Goal: Task Accomplishment & Management: Complete application form

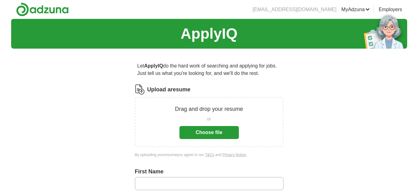
click at [205, 133] on button "Choose file" at bounding box center [208, 132] width 59 height 13
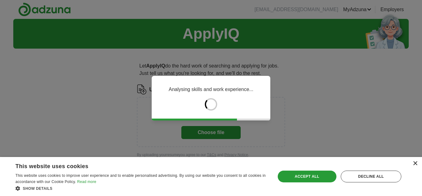
click at [415, 163] on div "×" at bounding box center [415, 163] width 5 height 5
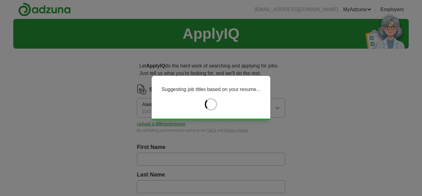
type input "*******"
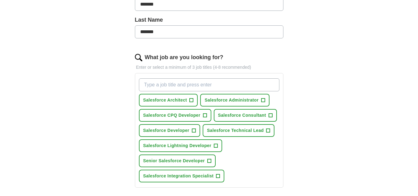
scroll to position [186, 0]
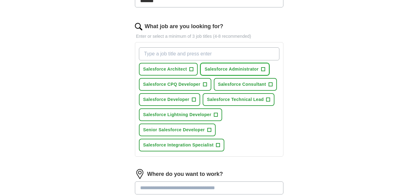
click at [261, 70] on span "+" at bounding box center [263, 69] width 4 height 5
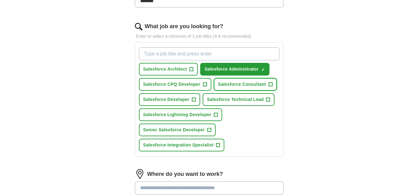
click at [270, 83] on span "+" at bounding box center [270, 84] width 4 height 5
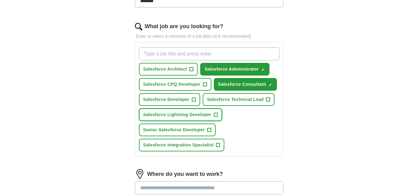
click at [215, 116] on span "+" at bounding box center [216, 114] width 4 height 5
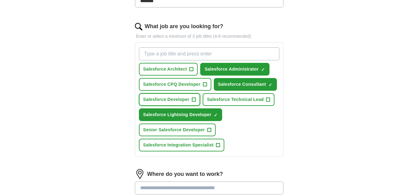
click at [193, 101] on span "+" at bounding box center [194, 99] width 4 height 5
click at [211, 128] on span "+" at bounding box center [209, 129] width 4 height 5
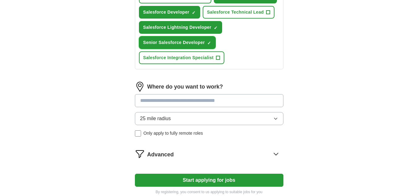
scroll to position [278, 0]
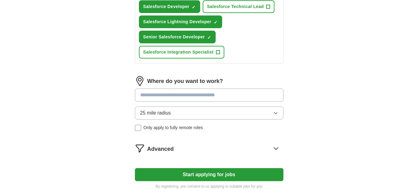
click at [227, 172] on button "Start applying for jobs" at bounding box center [209, 174] width 148 height 13
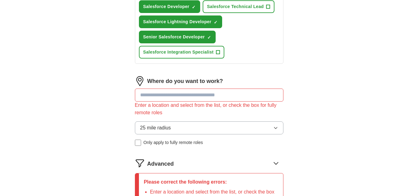
click at [167, 96] on input at bounding box center [209, 94] width 148 height 13
click at [278, 126] on button "25 mile radius" at bounding box center [209, 127] width 148 height 13
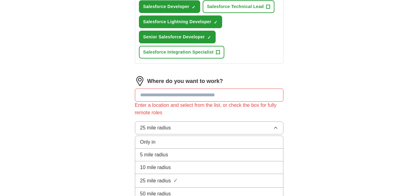
click at [278, 126] on button "25 mile radius" at bounding box center [209, 127] width 148 height 13
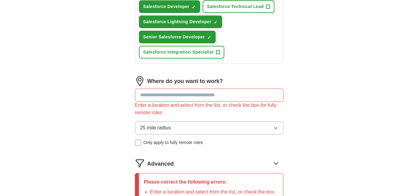
click at [192, 97] on input at bounding box center [209, 94] width 148 height 13
type input "*****"
click at [275, 129] on icon "button" at bounding box center [275, 127] width 5 height 5
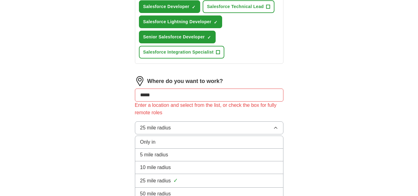
scroll to position [309, 0]
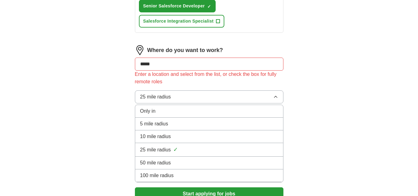
click at [189, 161] on div "50 mile radius" at bounding box center [209, 162] width 138 height 7
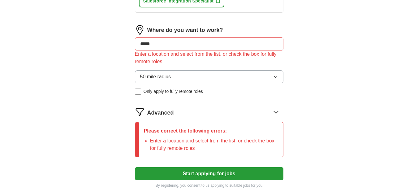
scroll to position [340, 0]
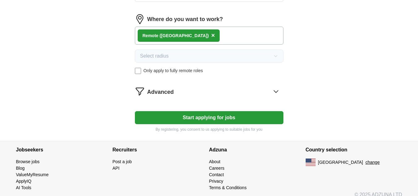
click at [196, 115] on button "Start applying for jobs" at bounding box center [209, 117] width 148 height 13
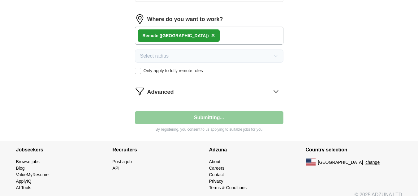
select select "**"
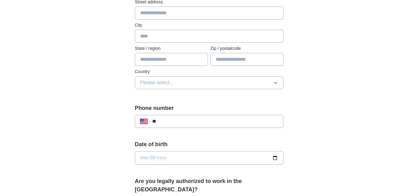
scroll to position [93, 0]
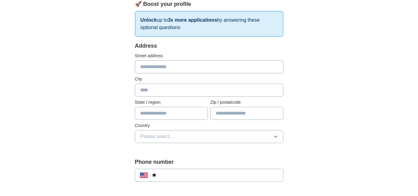
click at [149, 65] on input "text" at bounding box center [209, 66] width 148 height 13
type input "**********"
type input "**"
type input "*****"
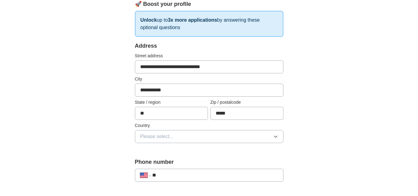
click at [206, 136] on button "Please select..." at bounding box center [209, 136] width 148 height 13
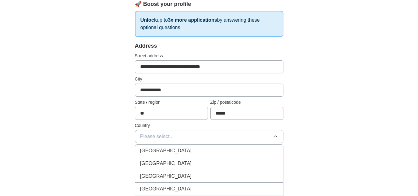
click at [203, 163] on div "[GEOGRAPHIC_DATA]" at bounding box center [209, 163] width 138 height 7
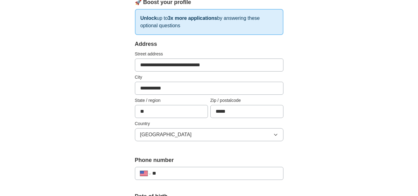
scroll to position [155, 0]
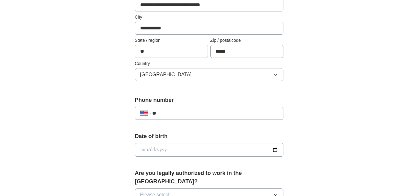
click at [193, 109] on input "**" at bounding box center [215, 112] width 126 height 7
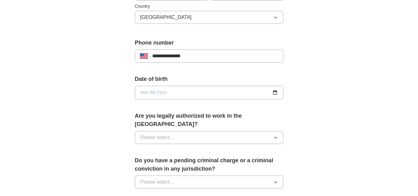
scroll to position [216, 0]
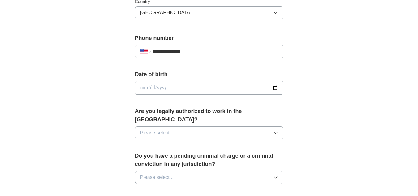
type input "**********"
click at [184, 87] on input "date" at bounding box center [209, 88] width 148 height 14
type input "**********"
click at [188, 126] on button "Please select..." at bounding box center [209, 132] width 148 height 13
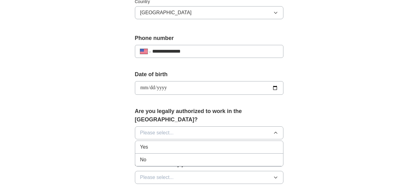
click at [187, 143] on div "Yes" at bounding box center [209, 146] width 138 height 7
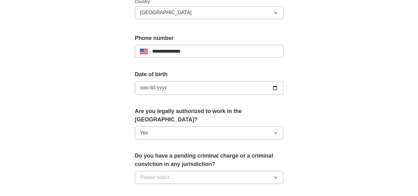
scroll to position [247, 0]
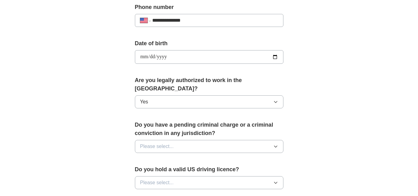
click at [215, 140] on button "Please select..." at bounding box center [209, 146] width 148 height 13
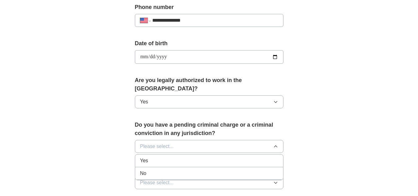
click at [205, 169] on div "No" at bounding box center [209, 172] width 138 height 7
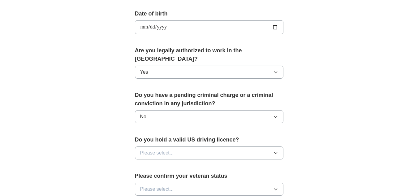
scroll to position [278, 0]
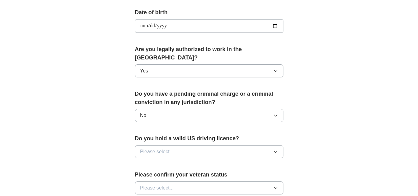
click at [227, 145] on button "Please select..." at bounding box center [209, 151] width 148 height 13
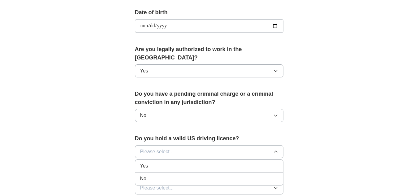
click at [220, 162] on div "Yes" at bounding box center [209, 165] width 138 height 7
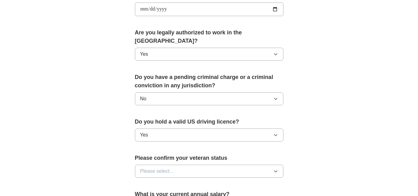
scroll to position [340, 0]
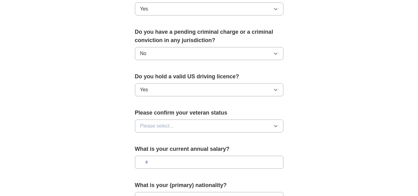
click at [207, 120] on button "Please select..." at bounding box center [209, 125] width 148 height 13
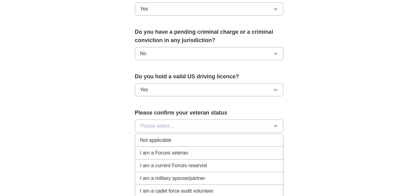
scroll to position [371, 0]
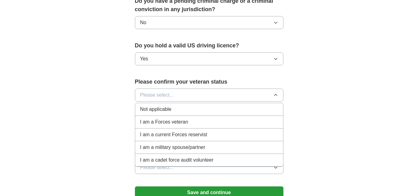
click at [207, 105] on li "Not applicable" at bounding box center [209, 109] width 148 height 13
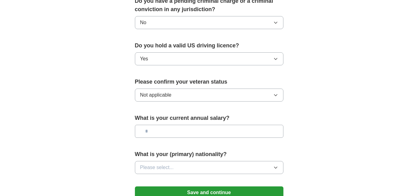
click at [217, 125] on input "text" at bounding box center [209, 131] width 148 height 13
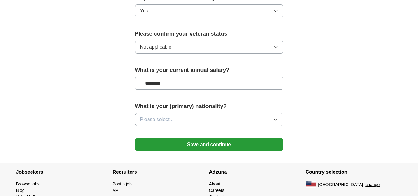
scroll to position [433, 0]
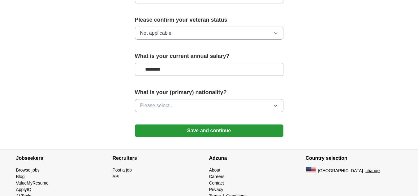
type input "********"
click at [209, 99] on button "Please select..." at bounding box center [209, 105] width 148 height 13
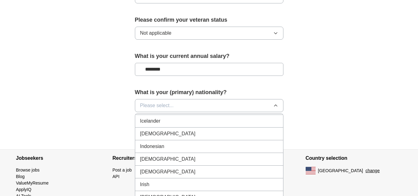
scroll to position [990, 0]
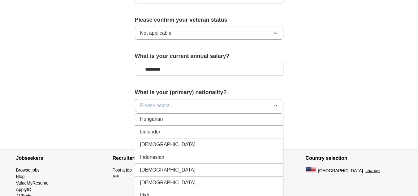
click at [193, 141] on div "[DEMOGRAPHIC_DATA]" at bounding box center [209, 144] width 138 height 7
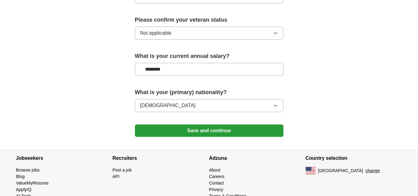
click at [236, 125] on button "Save and continue" at bounding box center [209, 130] width 148 height 12
